Goal: Check status: Check status

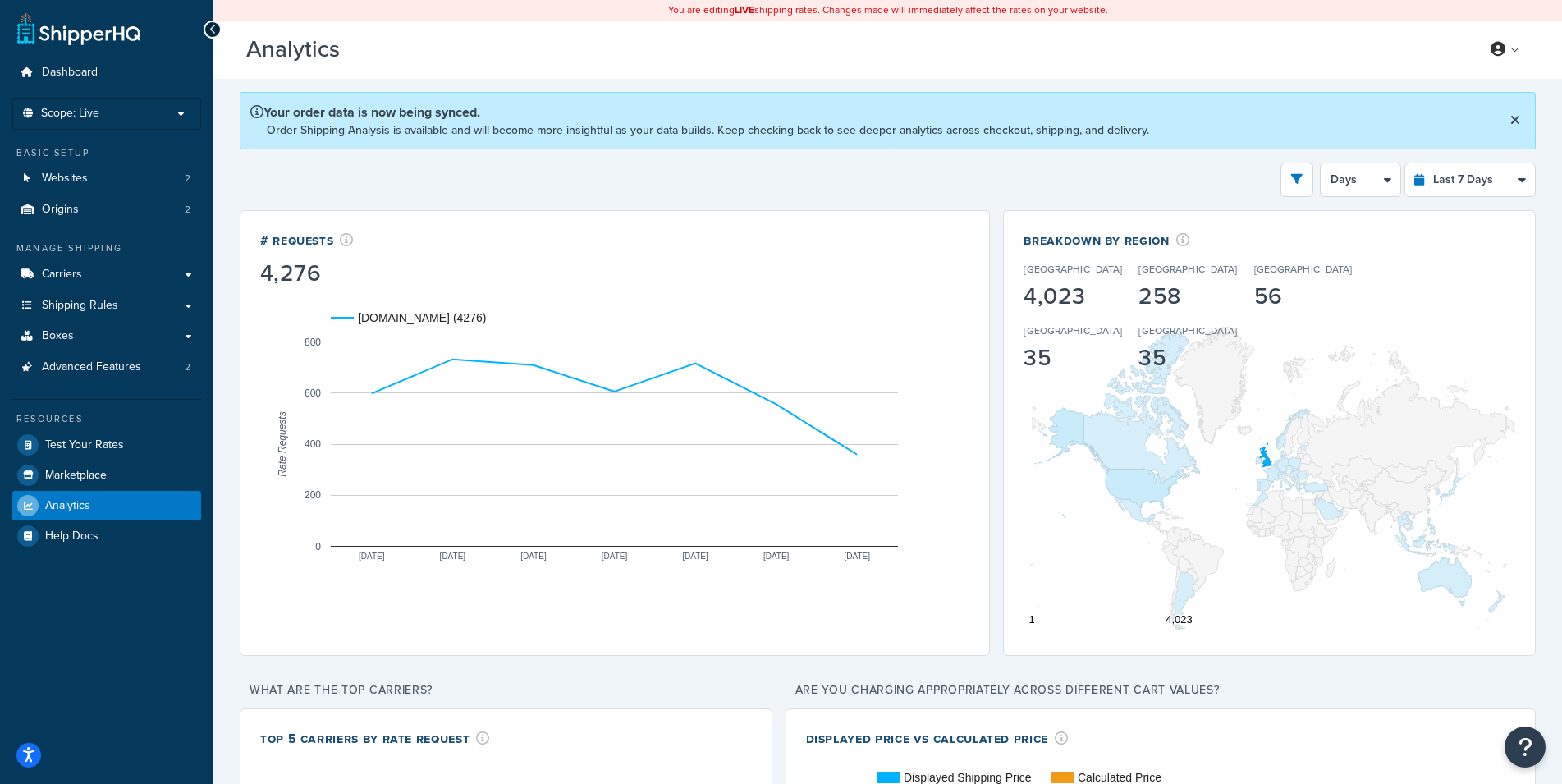
select select "last_7_days"
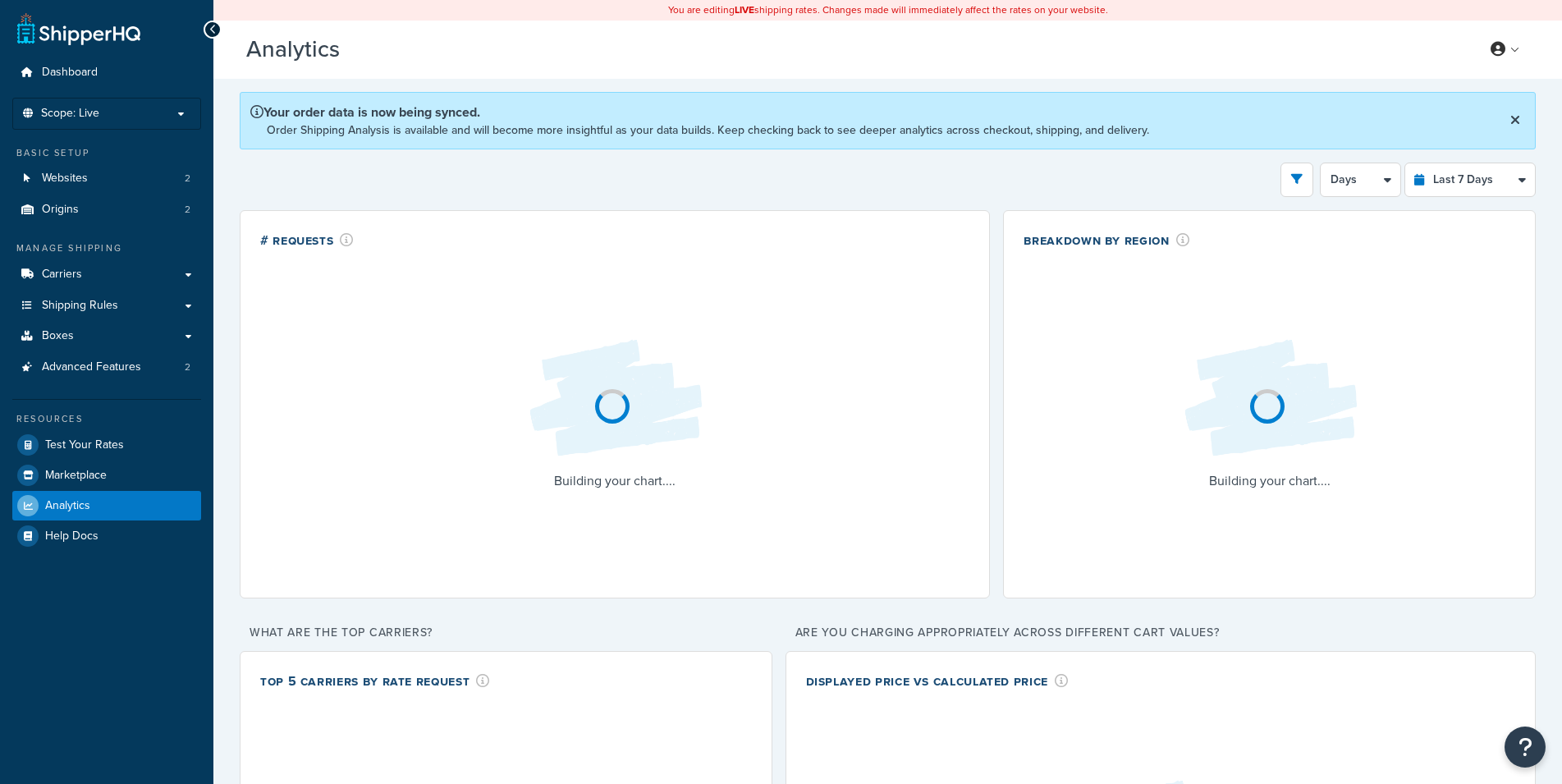
select select "last_7_days"
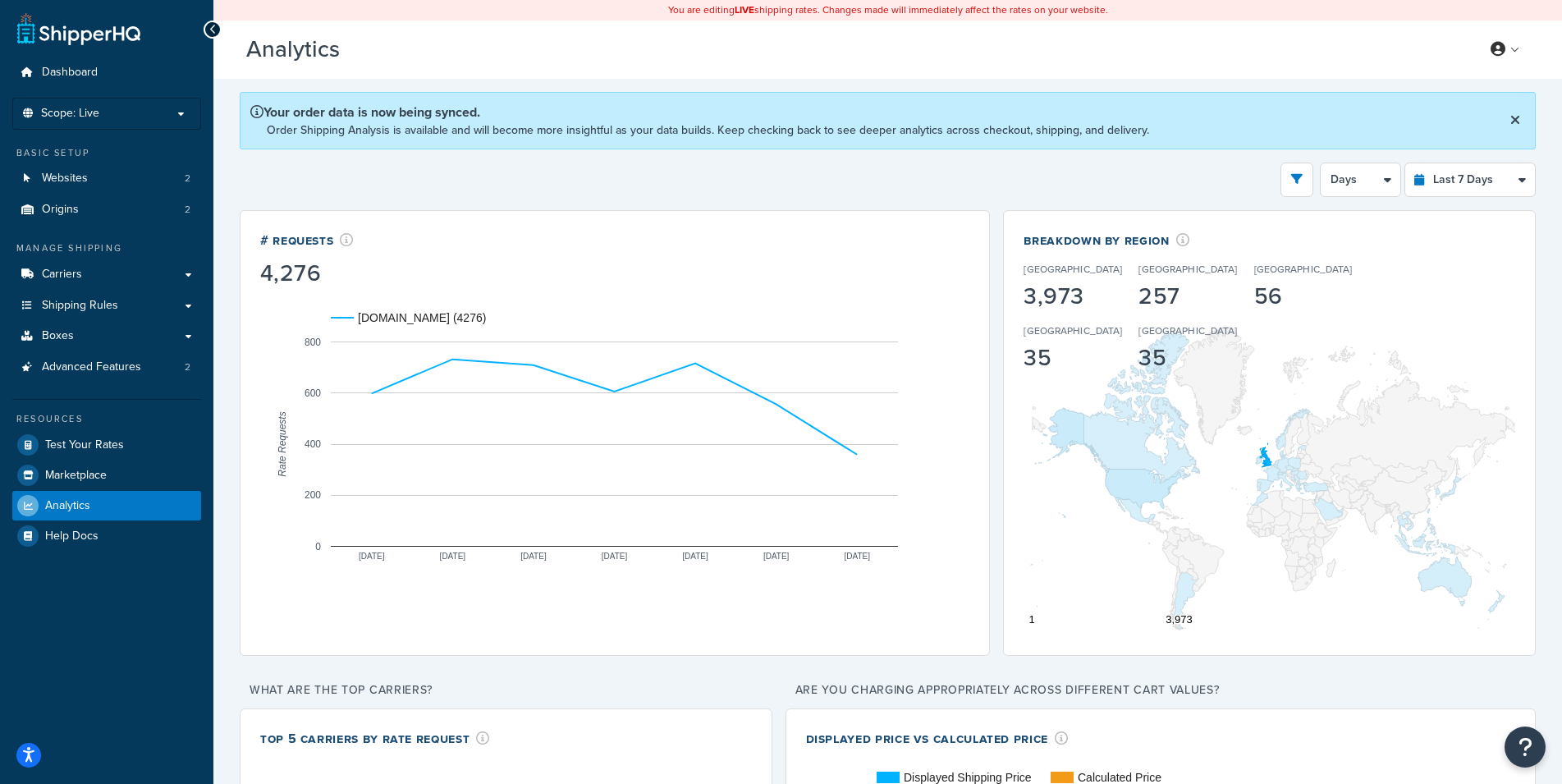
click at [979, 176] on div "Filters Website [DOMAIN_NAME] Staging Websites Destination [GEOGRAPHIC_DATA] [G…" at bounding box center [887, 179] width 1296 height 35
click at [1405, 163] on select "Last 24 Hours Last 7 Days Last 30 Days Last 3 Months Last 6 Months Last 12 Mont…" at bounding box center [1470, 179] width 129 height 33
select select "last_24_hours"
click option "Last 24 Hours" at bounding box center [0, 0] width 0 height 0
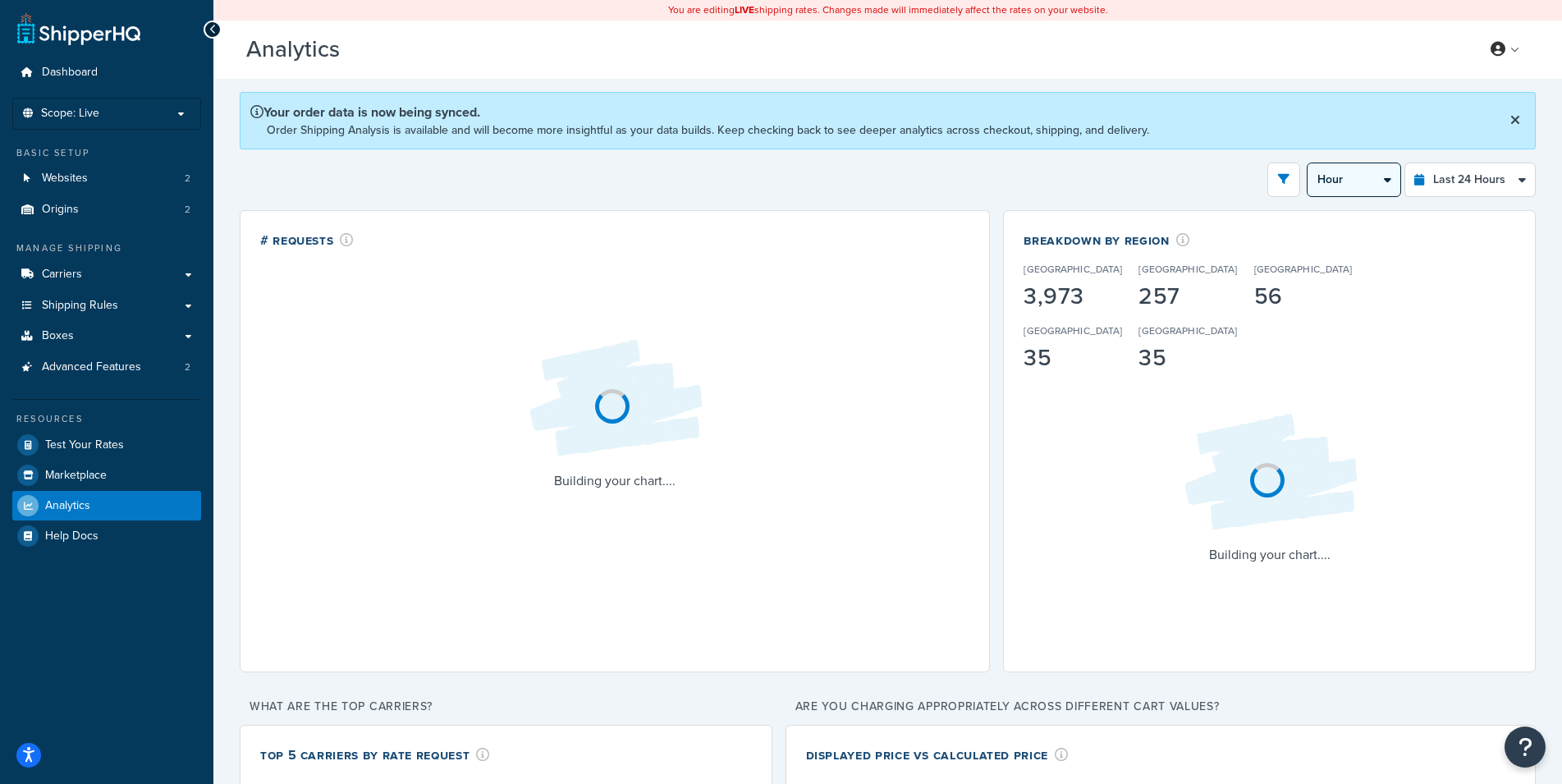
click at [1307, 163] on select "Hour 30 Minutes 15 Minutes 5 Minutes" at bounding box center [1353, 179] width 93 height 33
select select "30m"
click option "30 Minutes" at bounding box center [0, 0] width 0 height 0
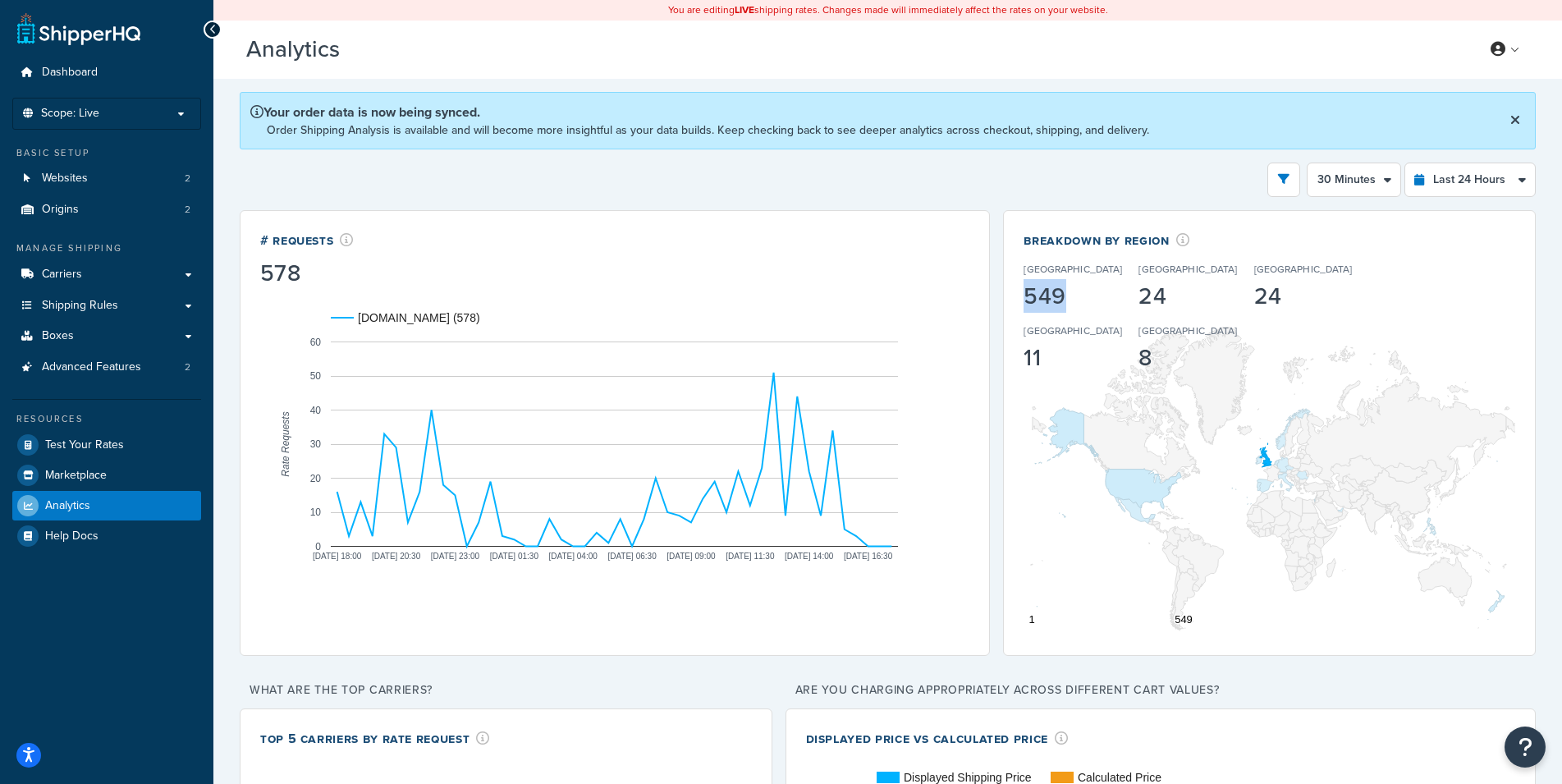
drag, startPoint x: 1025, startPoint y: 303, endPoint x: 1060, endPoint y: 303, distance: 35.0
click at [1060, 303] on div "549" at bounding box center [1073, 296] width 98 height 23
click at [1038, 181] on div "Filters Website [DOMAIN_NAME] Staging Websites Destination [GEOGRAPHIC_DATA] [G…" at bounding box center [887, 179] width 1296 height 35
click at [1517, 120] on icon at bounding box center [1515, 119] width 10 height 13
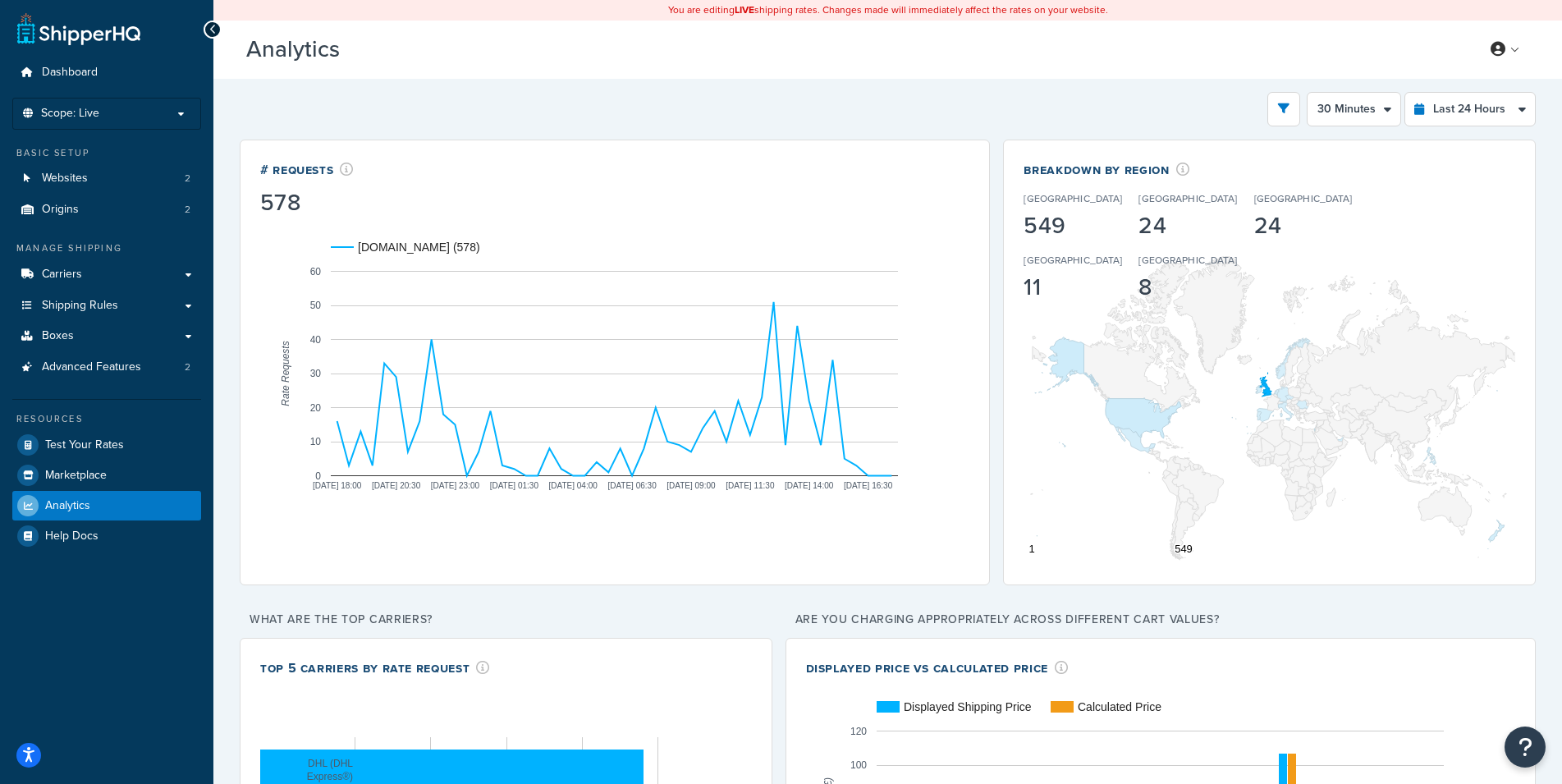
click at [210, 29] on icon at bounding box center [213, 29] width 7 height 12
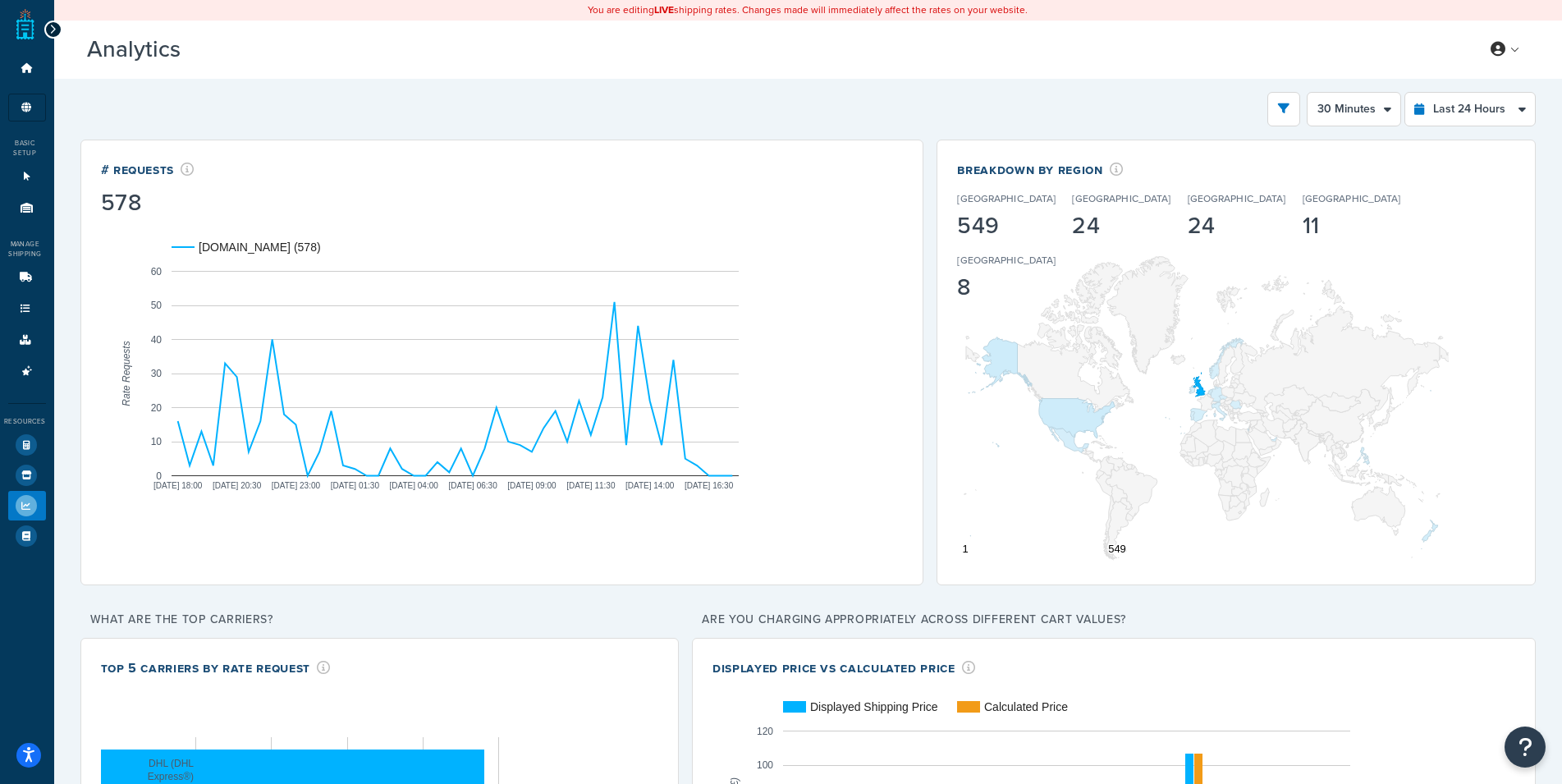
click at [57, 32] on div at bounding box center [54, 30] width 18 height 18
click at [55, 28] on icon at bounding box center [53, 29] width 7 height 12
